Goal: Task Accomplishment & Management: Use online tool/utility

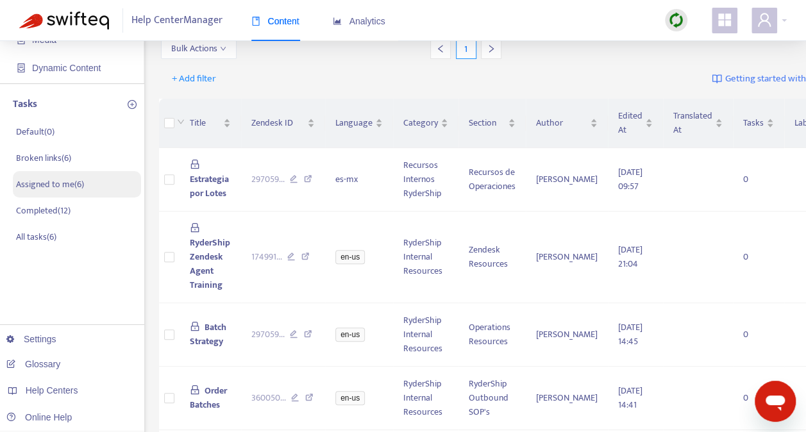
click at [39, 181] on p "Assigned to me ( 6 )" at bounding box center [50, 184] width 68 height 13
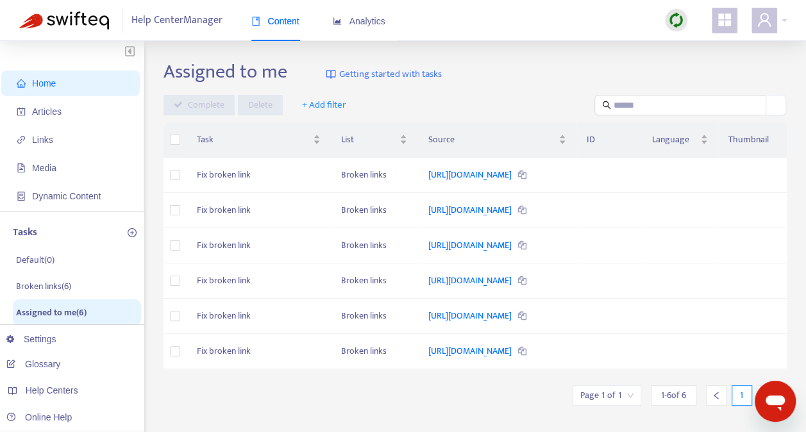
click at [680, 15] on img at bounding box center [676, 20] width 16 height 16
click at [690, 43] on link "Quick Sync" at bounding box center [702, 46] width 54 height 15
click at [55, 112] on span "Articles" at bounding box center [46, 111] width 29 height 10
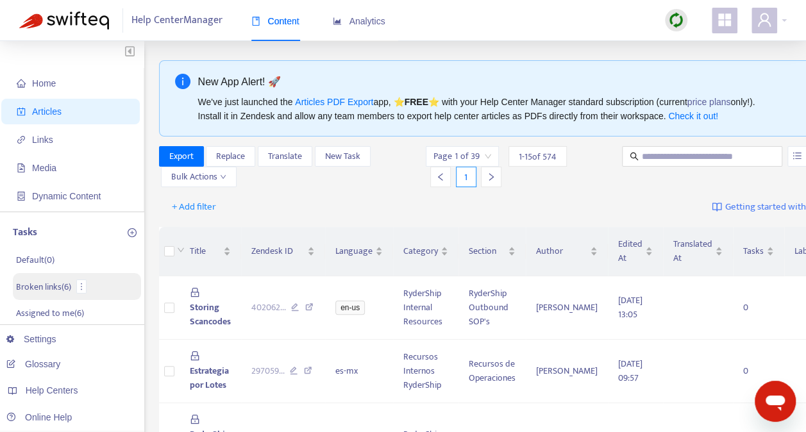
click at [40, 283] on p "Broken links ( 6 )" at bounding box center [43, 286] width 55 height 13
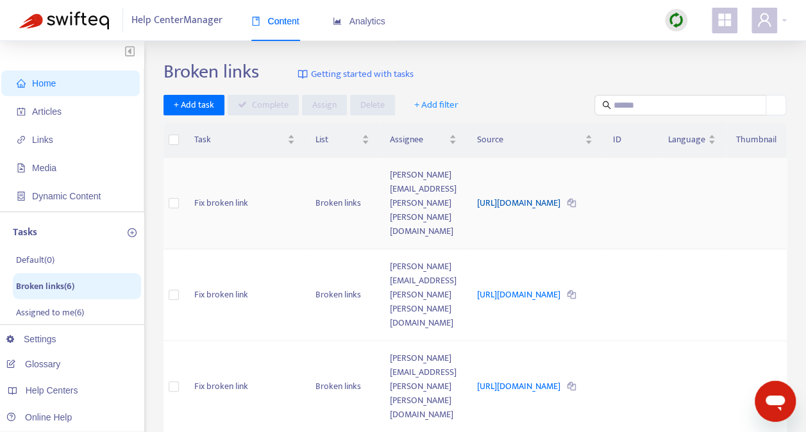
click at [477, 196] on link "https://www.easypost.com/docs/api#options" at bounding box center [519, 203] width 85 height 15
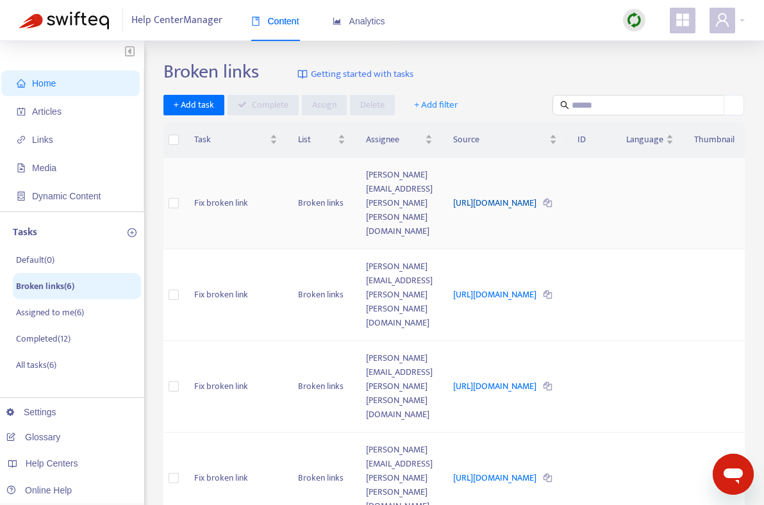
click at [453, 196] on link "https://www.easypost.com/docs/api#options" at bounding box center [495, 203] width 85 height 15
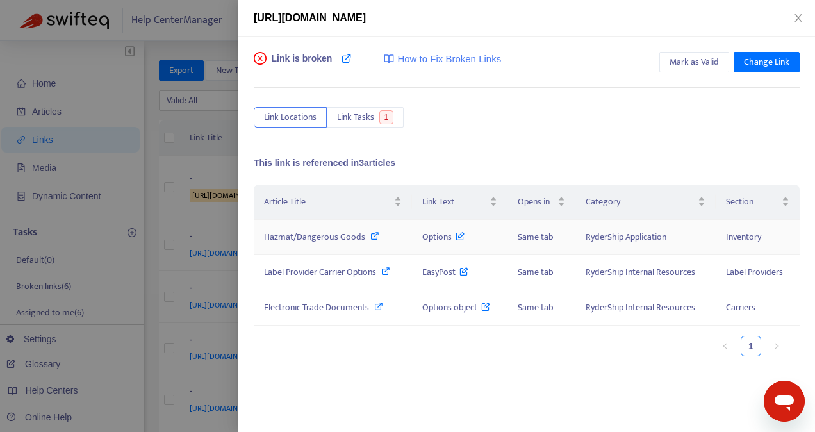
click at [340, 232] on span "Hazmat/Dangerous Goods" at bounding box center [314, 236] width 101 height 15
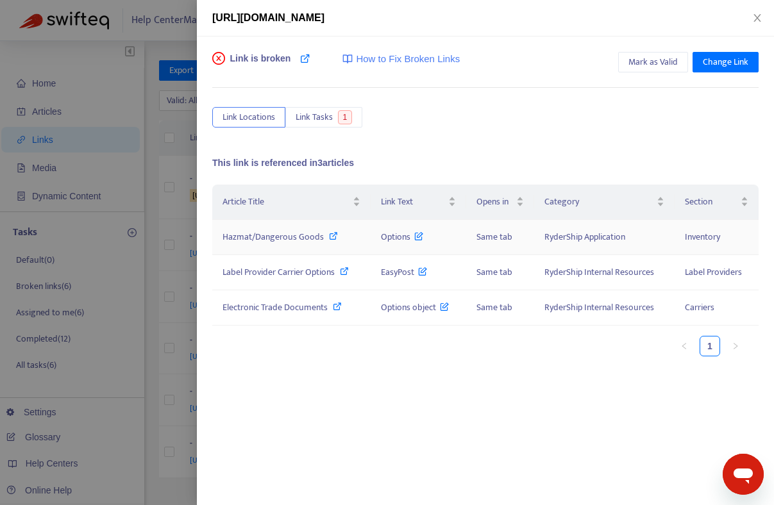
click at [420, 232] on icon at bounding box center [418, 233] width 9 height 14
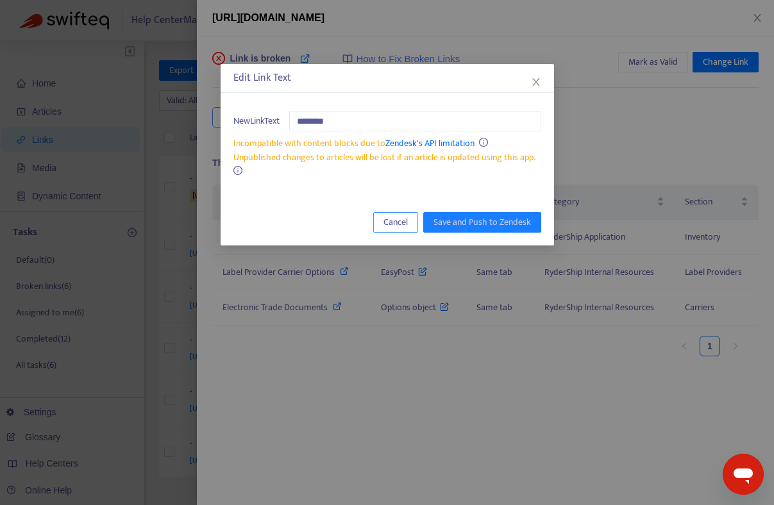
click at [399, 224] on span "Cancel" at bounding box center [395, 222] width 24 height 14
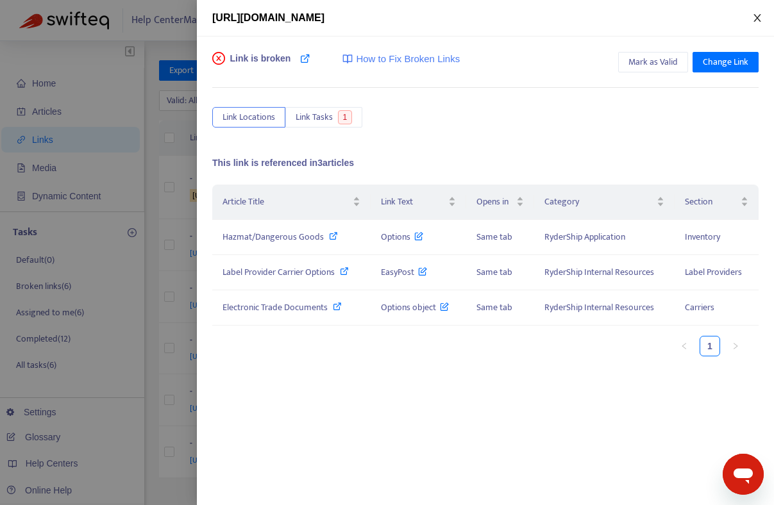
click at [753, 13] on icon "close" at bounding box center [757, 18] width 10 height 10
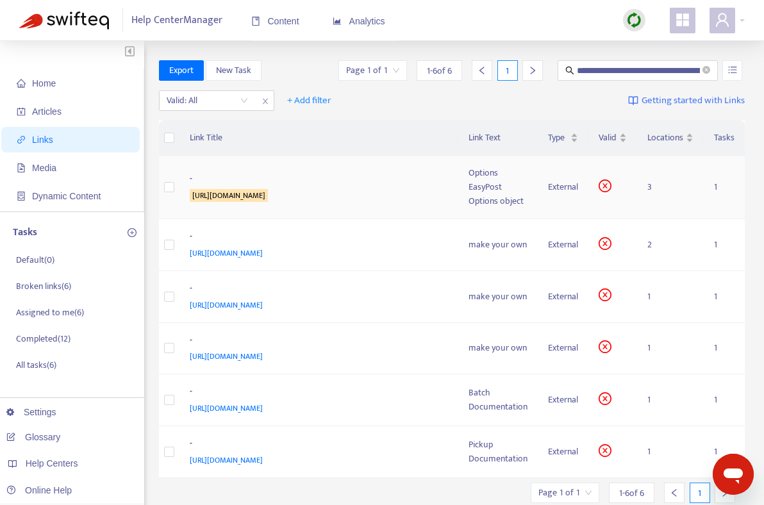
click at [400, 197] on div "https://www.easypost.com/docs/api#options" at bounding box center [317, 195] width 254 height 14
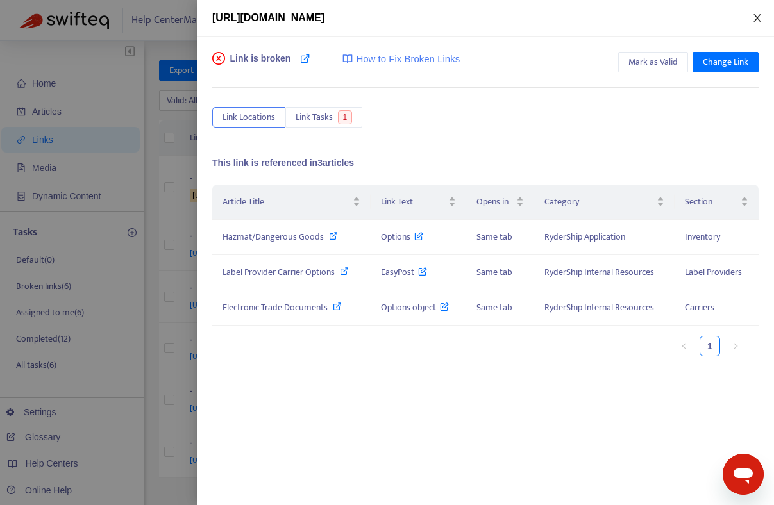
click at [756, 15] on icon "close" at bounding box center [757, 18] width 10 height 10
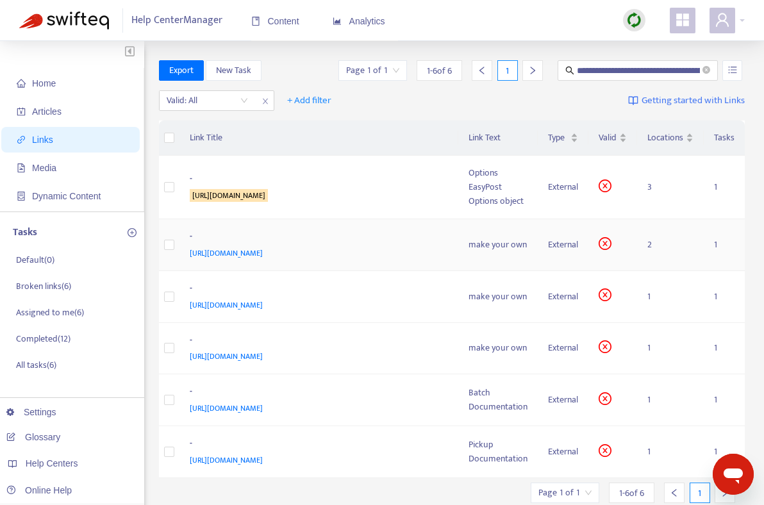
click at [263, 250] on span "https://www.easypost.com/docs/api/curl#addresses" at bounding box center [226, 253] width 73 height 13
click at [190, 239] on div "-" at bounding box center [317, 237] width 254 height 17
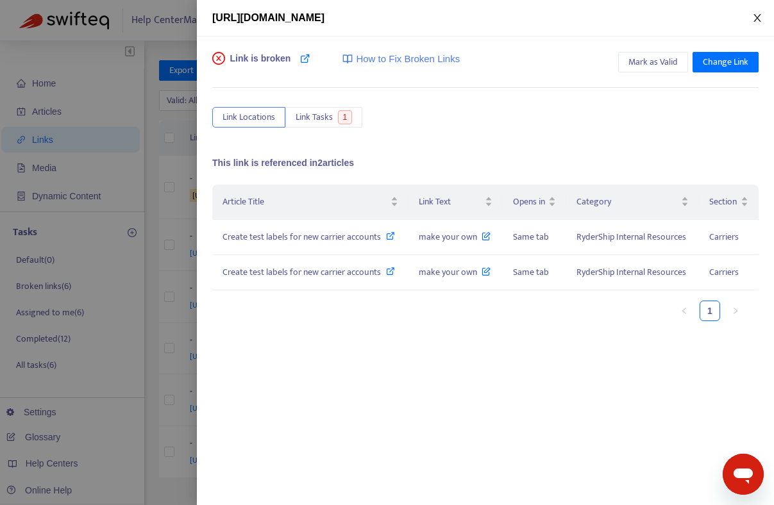
click at [755, 16] on icon "close" at bounding box center [756, 18] width 7 height 8
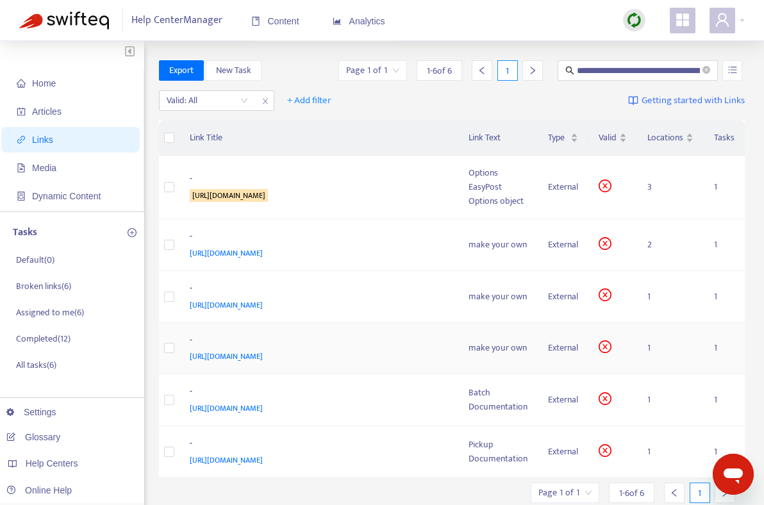
click at [263, 353] on span "https://www.easypost.com/docs/api/curl#customs-infos" at bounding box center [226, 356] width 73 height 13
click at [631, 16] on img at bounding box center [634, 20] width 16 height 16
click at [657, 44] on link "Quick Sync" at bounding box center [660, 46] width 54 height 15
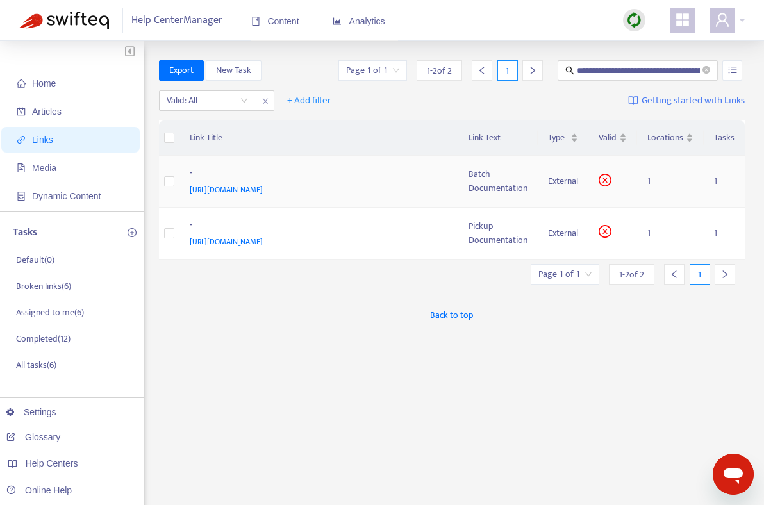
click at [263, 189] on span "https://www.easypost.com/docs/api#batches" at bounding box center [226, 189] width 73 height 13
click at [240, 167] on div "-" at bounding box center [317, 174] width 254 height 17
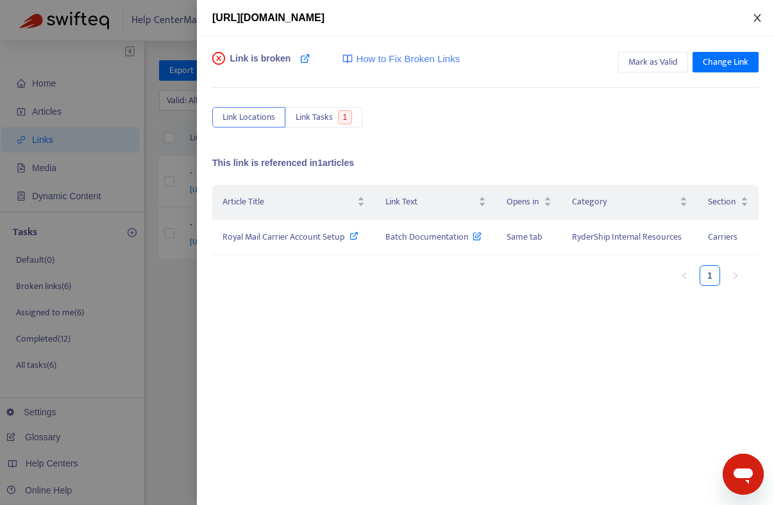
click at [759, 13] on icon "close" at bounding box center [757, 18] width 10 height 10
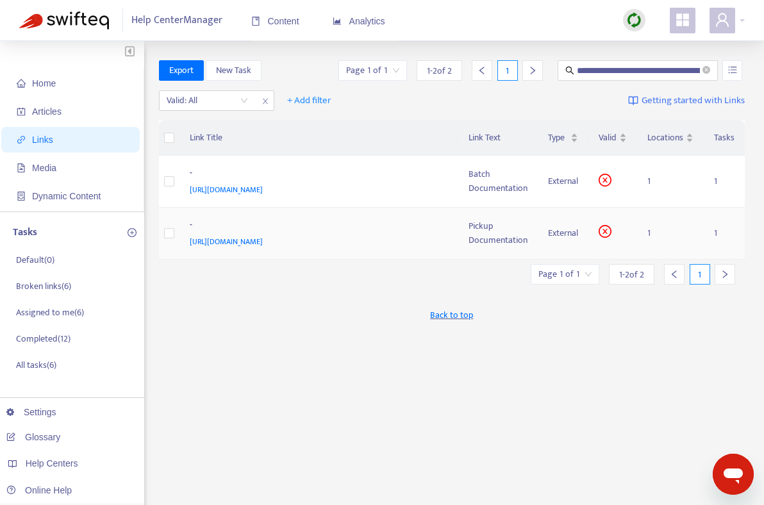
click at [235, 211] on td "- https://www.easypost.com/docs/api#pickups" at bounding box center [318, 234] width 279 height 52
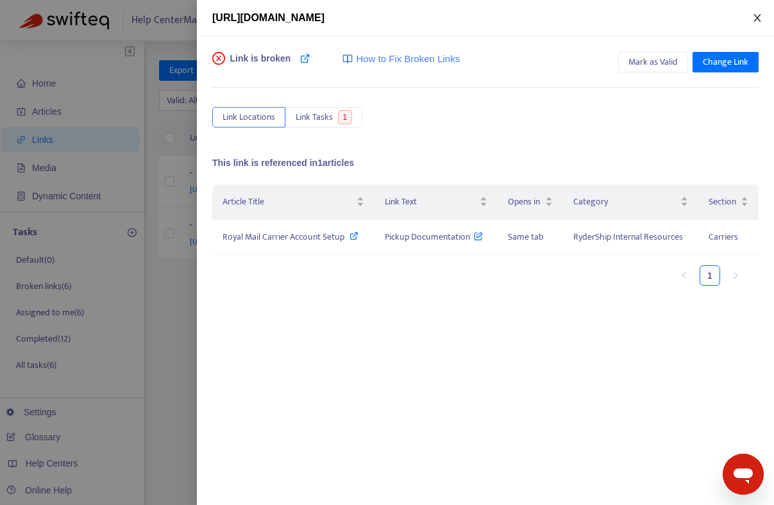
click at [758, 17] on icon "close" at bounding box center [756, 18] width 7 height 8
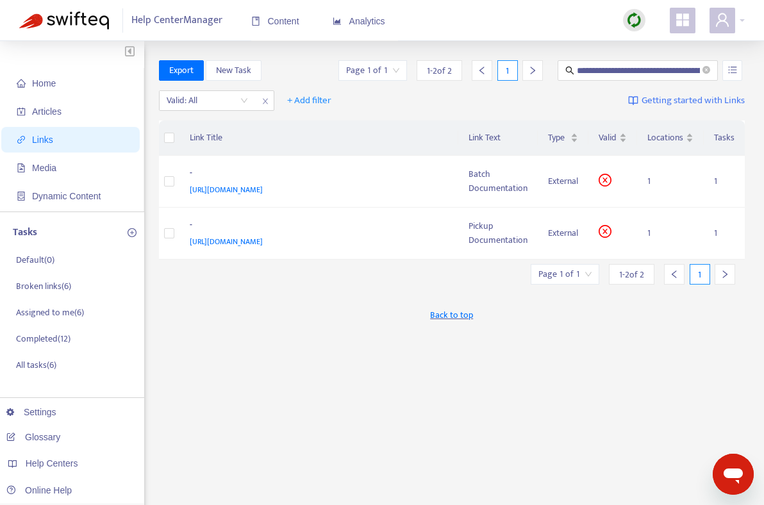
click at [633, 17] on img at bounding box center [634, 20] width 16 height 16
click at [660, 42] on link "Quick Sync" at bounding box center [660, 46] width 54 height 15
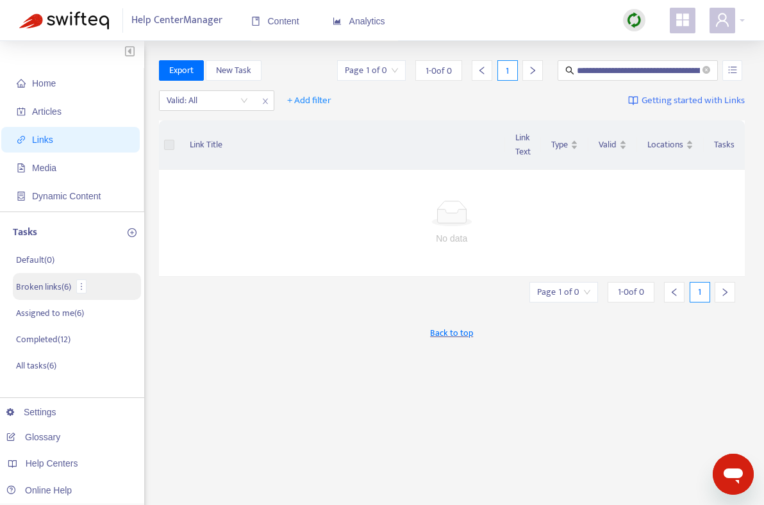
click at [48, 285] on p "Broken links ( 6 )" at bounding box center [43, 286] width 55 height 13
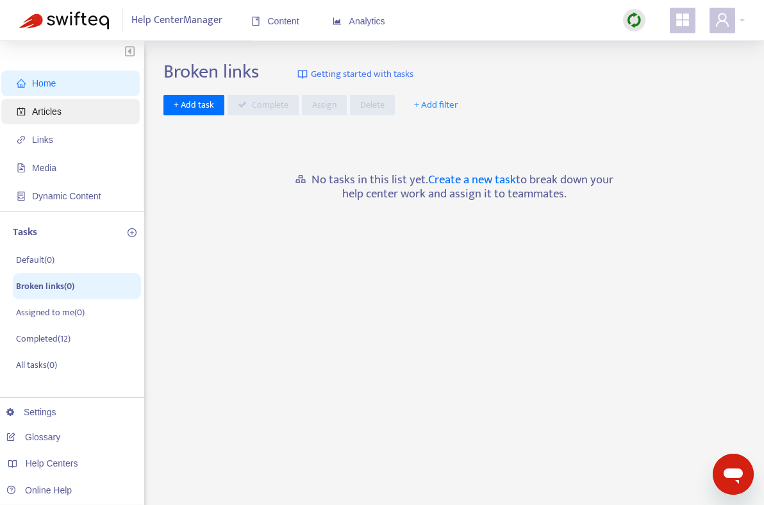
click at [40, 114] on span "Articles" at bounding box center [46, 111] width 29 height 10
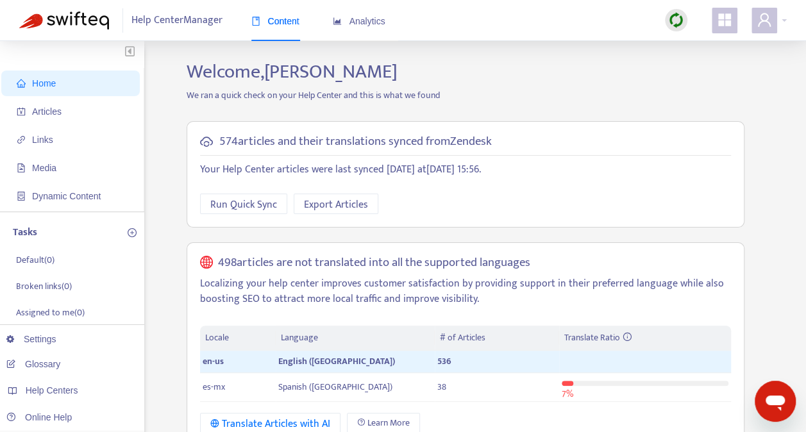
click at [678, 13] on img at bounding box center [676, 20] width 16 height 16
click at [712, 40] on link "Quick Sync" at bounding box center [702, 46] width 54 height 15
click at [53, 110] on span "Articles" at bounding box center [46, 111] width 29 height 10
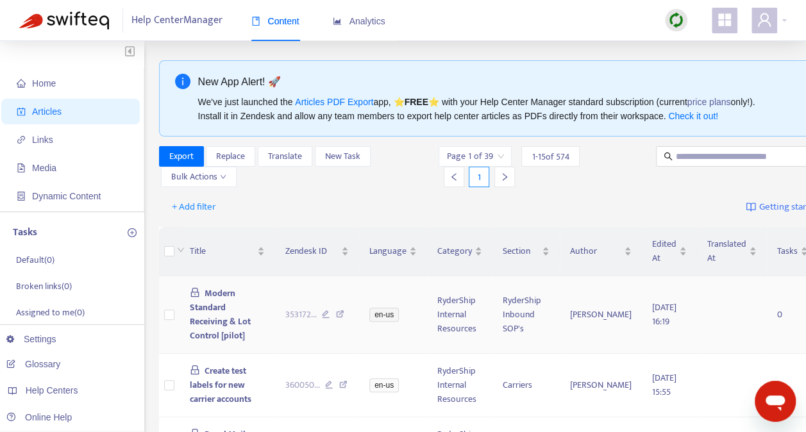
click at [217, 314] on span "Modern Standard Receiving & Lot Control [pilot]" at bounding box center [220, 314] width 61 height 57
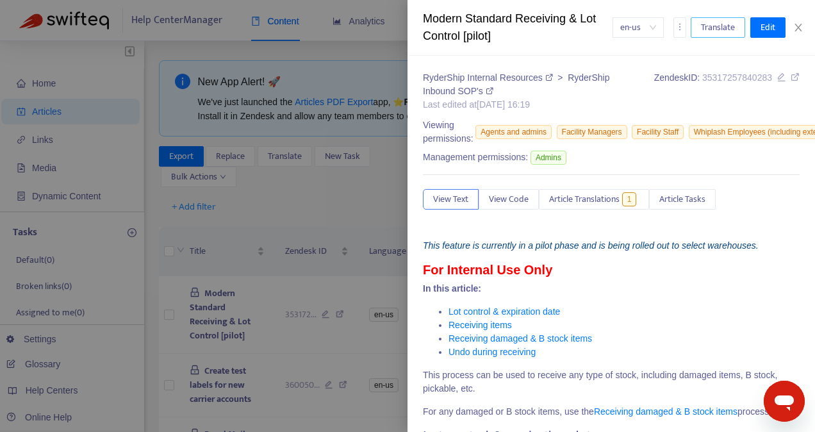
click at [717, 26] on span "Translate" at bounding box center [718, 28] width 34 height 14
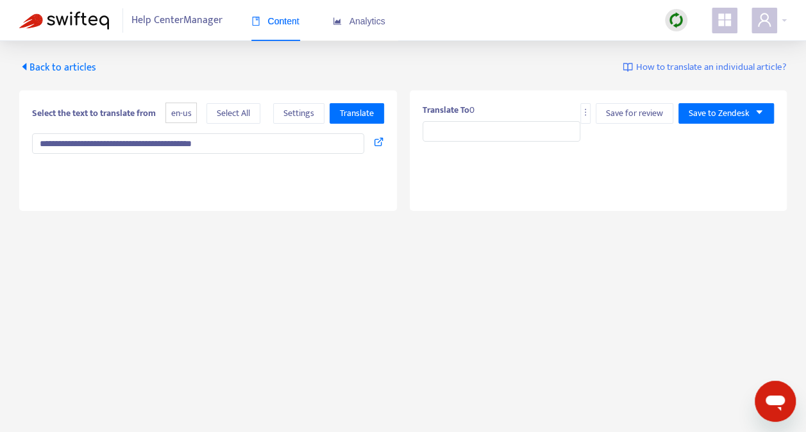
type input "**********"
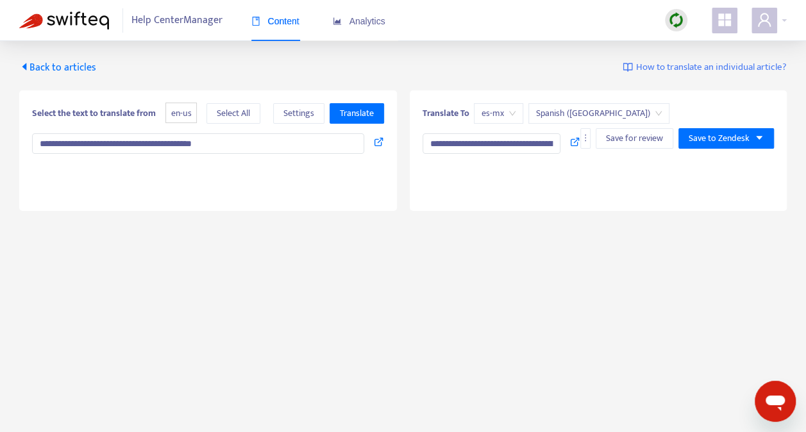
type textarea "**********"
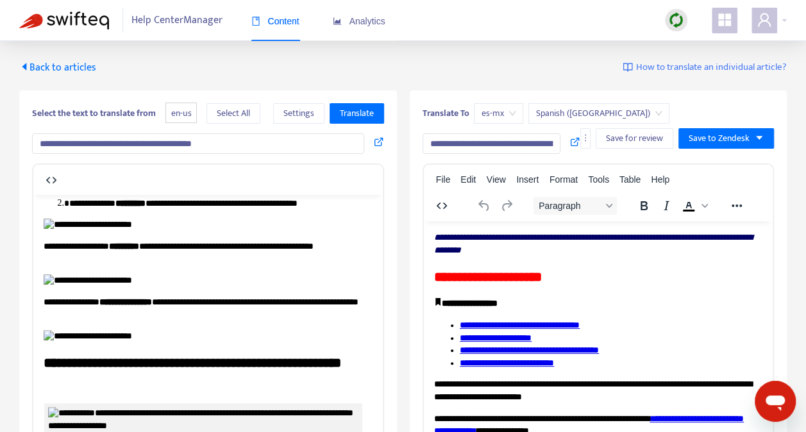
scroll to position [5064, 0]
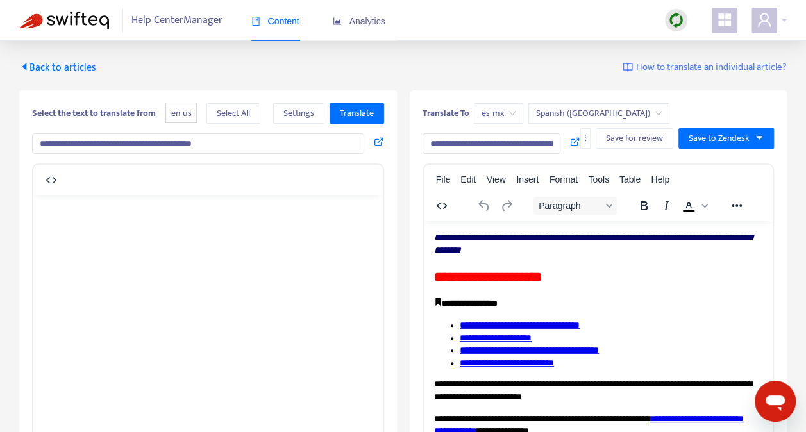
drag, startPoint x: 159, startPoint y: 308, endPoint x: 67, endPoint y: 296, distance: 92.5
drag, startPoint x: 96, startPoint y: 297, endPoint x: 258, endPoint y: 313, distance: 163.5
click at [356, 106] on span "Translate" at bounding box center [357, 113] width 34 height 14
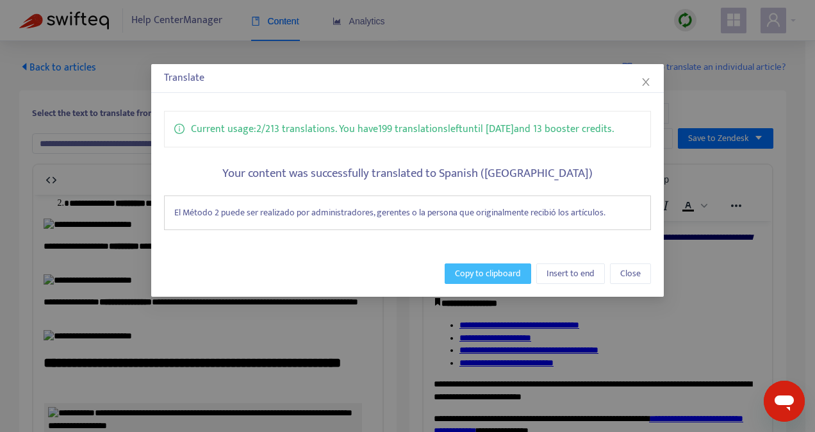
click at [507, 271] on span "Copy to clipboard" at bounding box center [488, 274] width 66 height 14
copy td "**********"
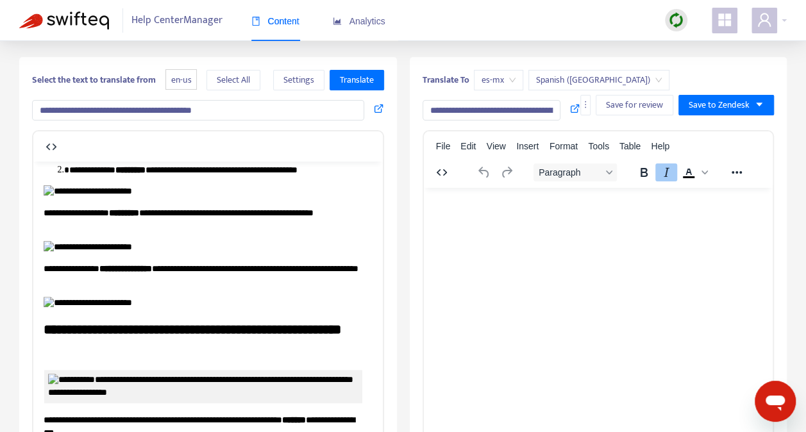
scroll to position [5374, 0]
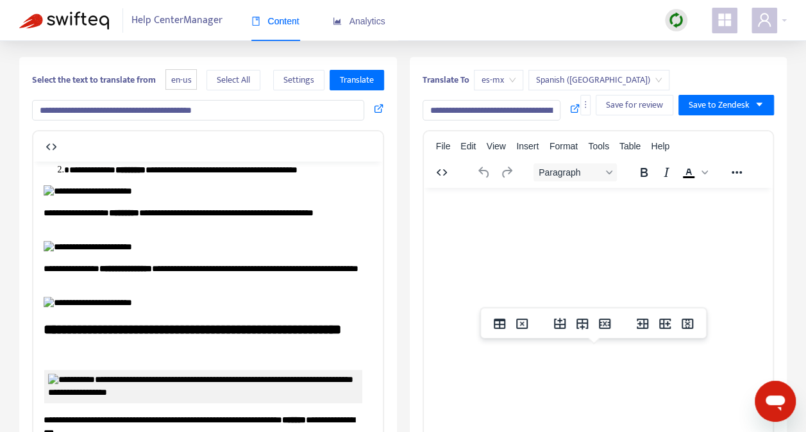
drag, startPoint x: 458, startPoint y: 366, endPoint x: 603, endPoint y: 396, distance: 148.6
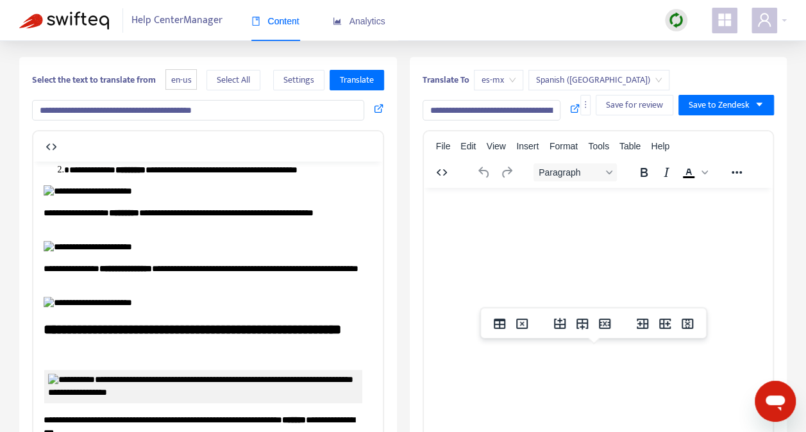
drag, startPoint x: 456, startPoint y: 365, endPoint x: 610, endPoint y: 396, distance: 157.5
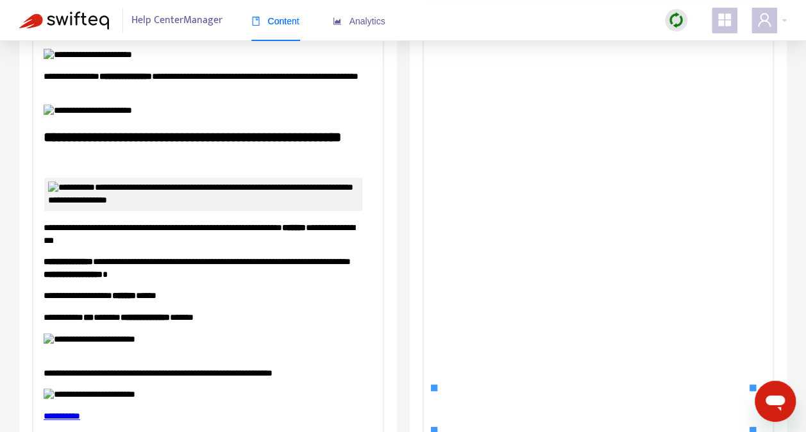
scroll to position [7233, 0]
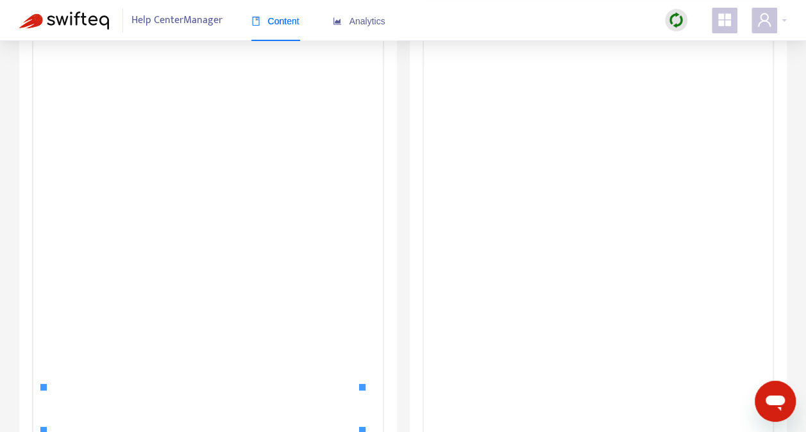
drag, startPoint x: 165, startPoint y: 121, endPoint x: 71, endPoint y: 106, distance: 96.0
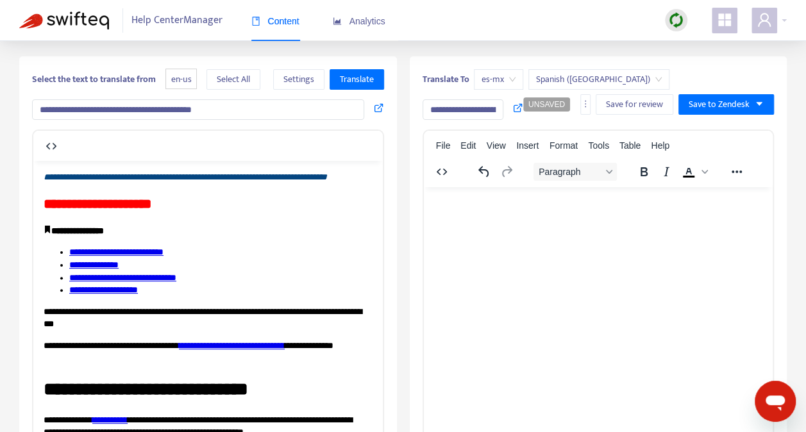
scroll to position [0, 0]
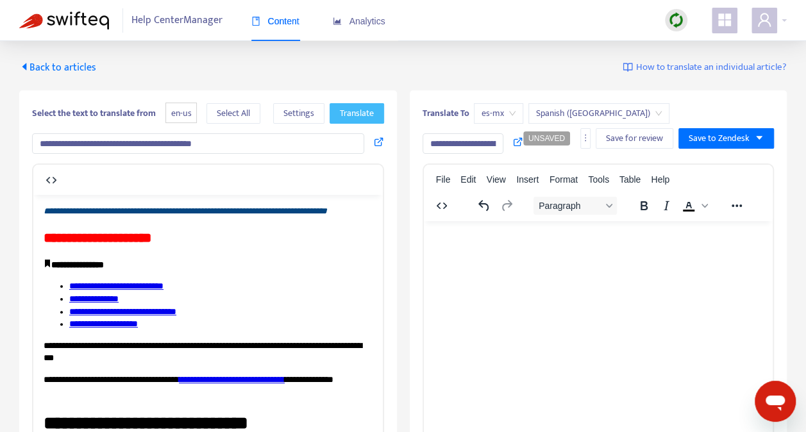
click at [351, 108] on span "Translate" at bounding box center [357, 113] width 34 height 14
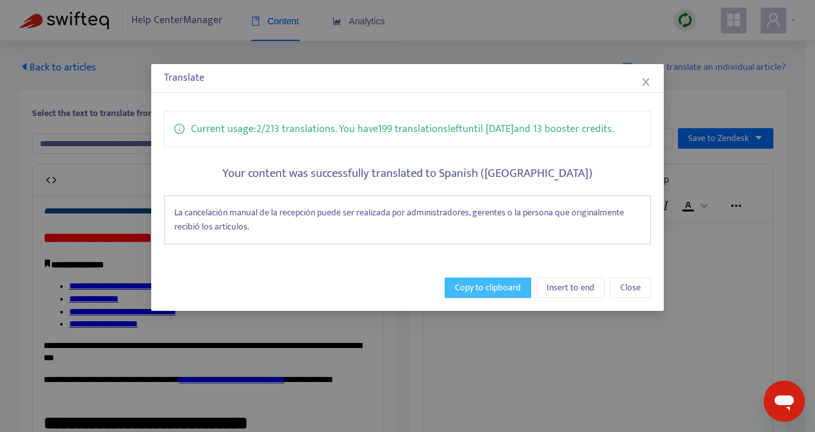
click at [486, 282] on span "Copy to clipboard" at bounding box center [488, 288] width 66 height 14
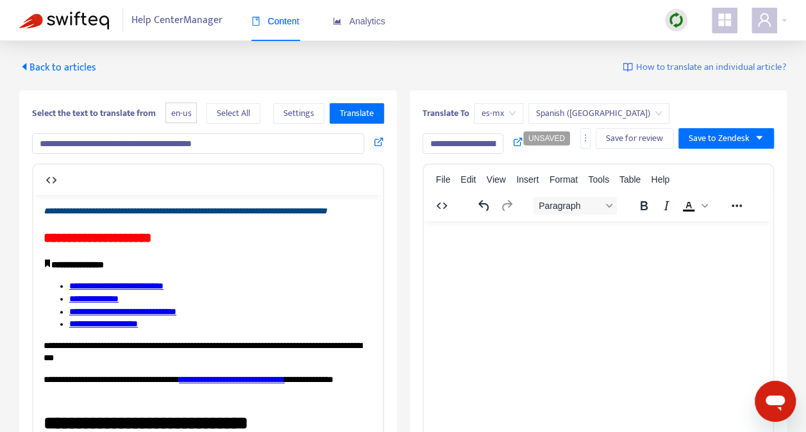
scroll to position [7362, 0]
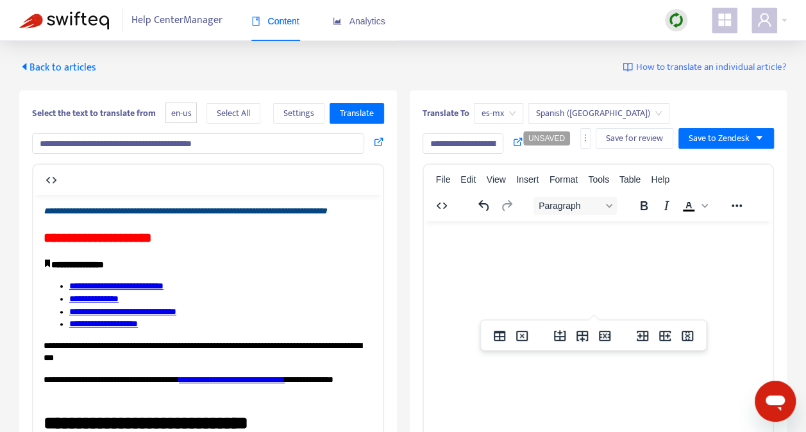
drag, startPoint x: 456, startPoint y: 276, endPoint x: 663, endPoint y: 299, distance: 208.3
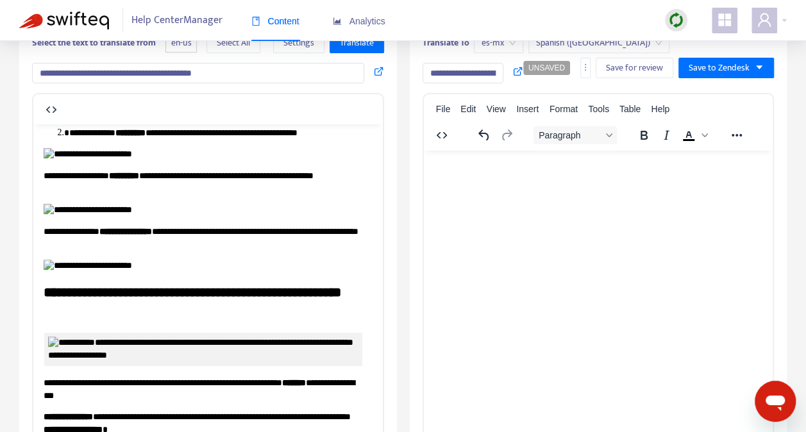
scroll to position [0, 0]
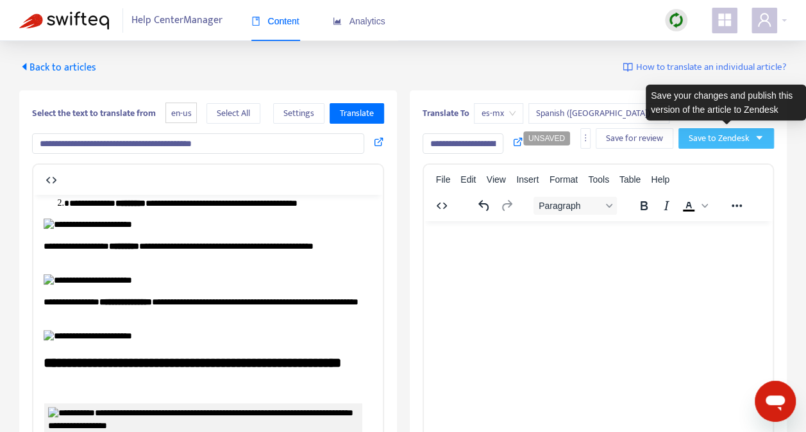
click at [755, 135] on icon "caret-down" at bounding box center [758, 137] width 9 height 9
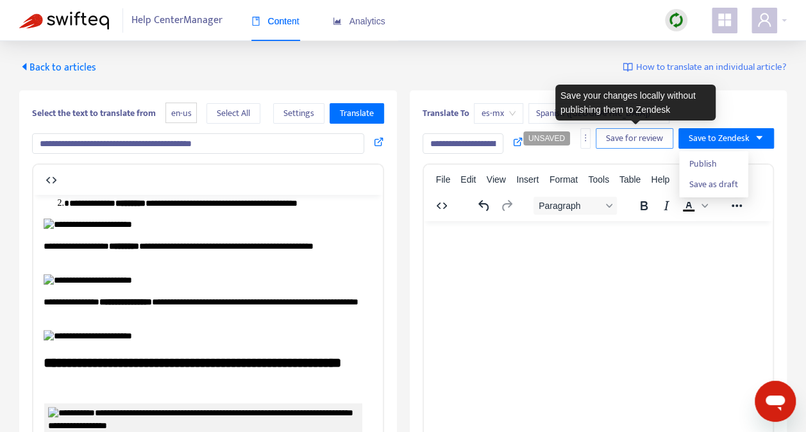
click at [632, 134] on span "Save for review" at bounding box center [634, 138] width 57 height 14
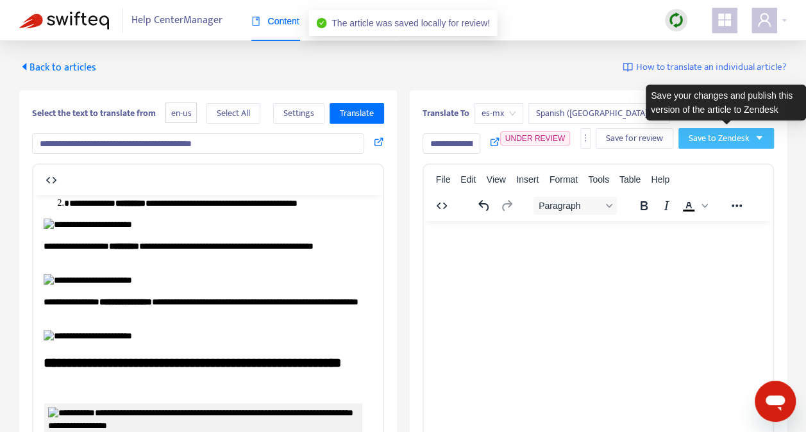
click at [715, 136] on span "Save to Zendesk" at bounding box center [718, 138] width 61 height 14
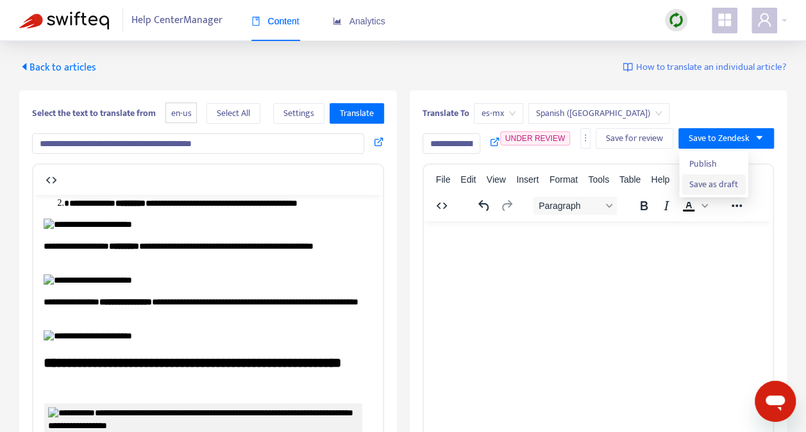
click at [715, 179] on span "Save as draft" at bounding box center [713, 185] width 49 height 14
click at [59, 64] on span "Back to articles" at bounding box center [57, 67] width 77 height 17
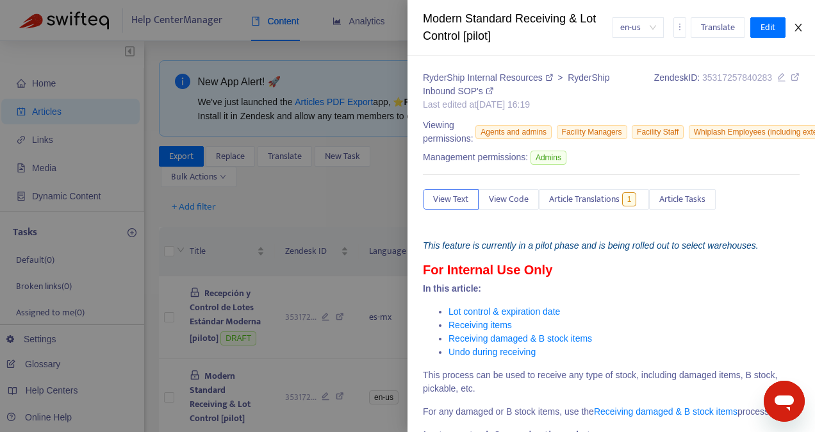
click at [799, 25] on icon "close" at bounding box center [799, 27] width 10 height 10
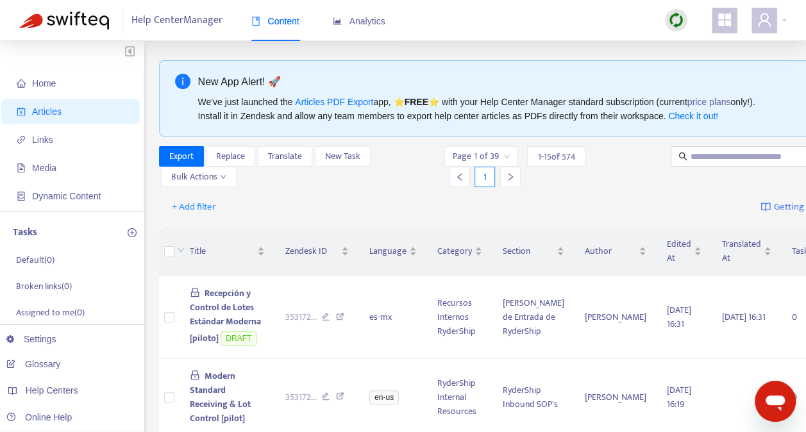
click at [678, 15] on img at bounding box center [676, 20] width 16 height 16
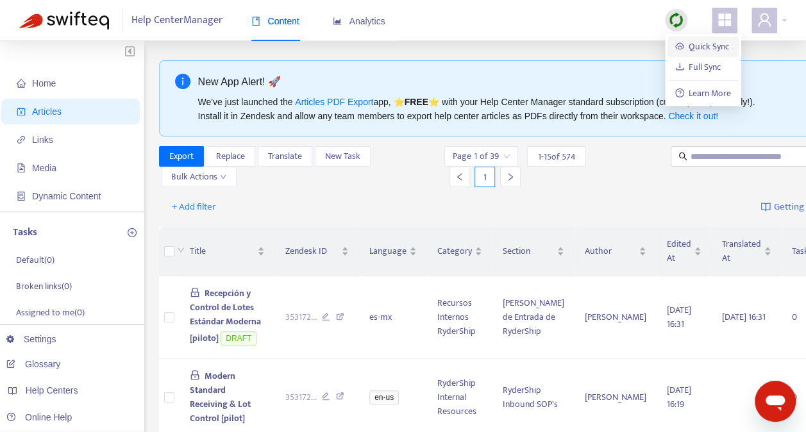
click at [700, 43] on link "Quick Sync" at bounding box center [702, 46] width 54 height 15
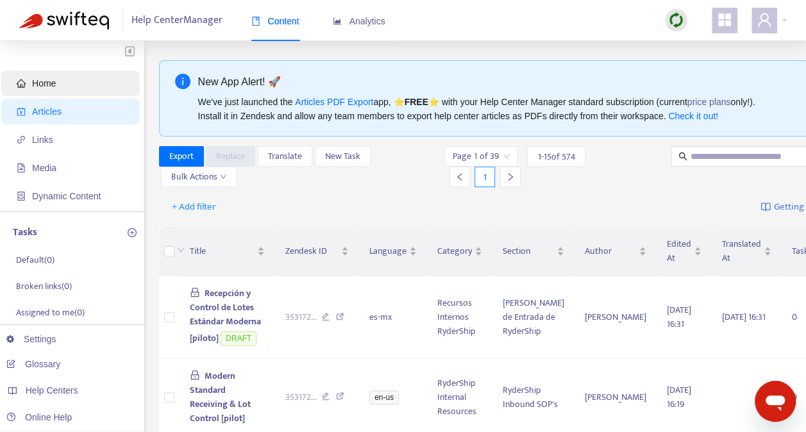
click at [46, 86] on span "Home" at bounding box center [44, 83] width 24 height 10
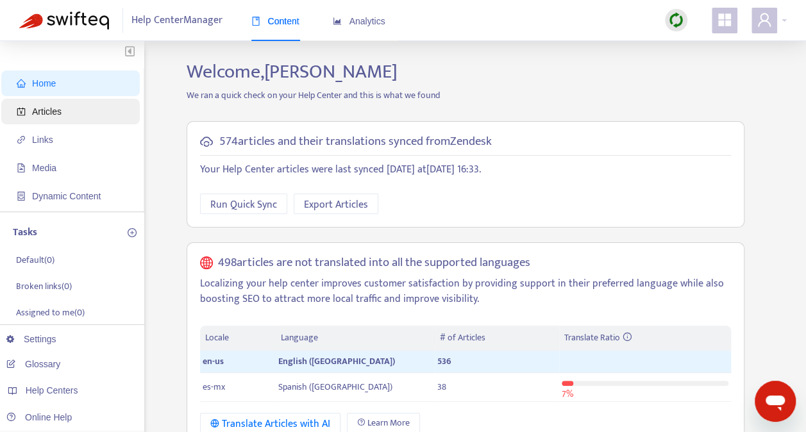
click at [44, 112] on span "Articles" at bounding box center [46, 111] width 29 height 10
